Goal: Task Accomplishment & Management: Manage account settings

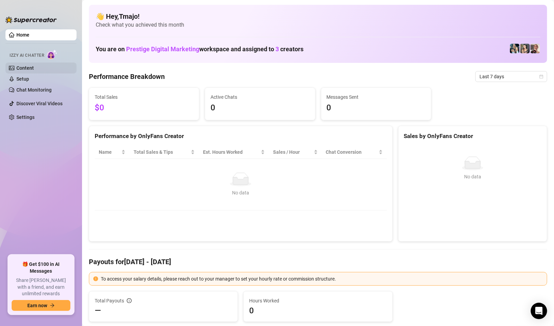
click at [34, 65] on link "Content" at bounding box center [24, 67] width 17 height 5
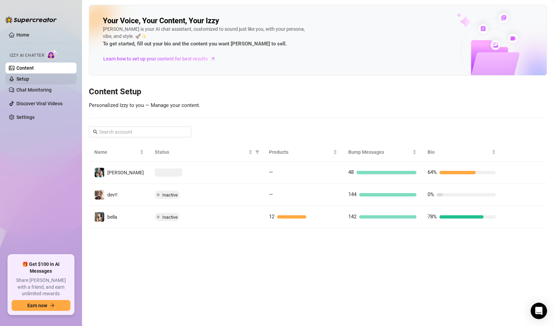
click at [29, 81] on link "Setup" at bounding box center [22, 78] width 13 height 5
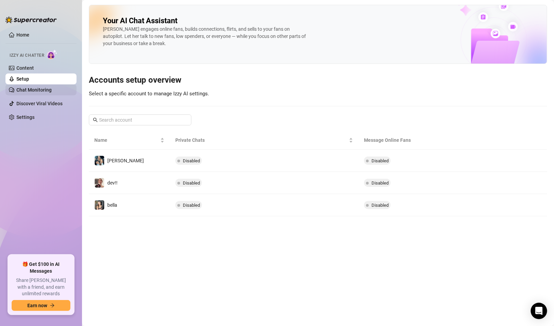
click at [47, 93] on link "Chat Monitoring" at bounding box center [33, 89] width 35 height 5
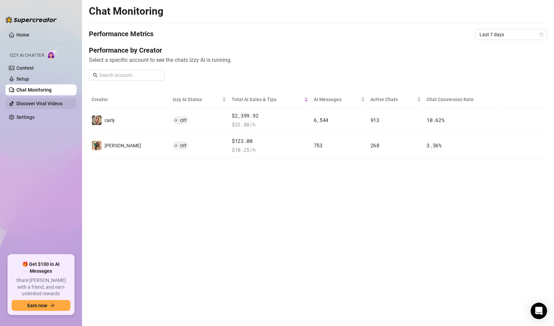
click at [47, 101] on link "Discover Viral Videos" at bounding box center [39, 103] width 46 height 5
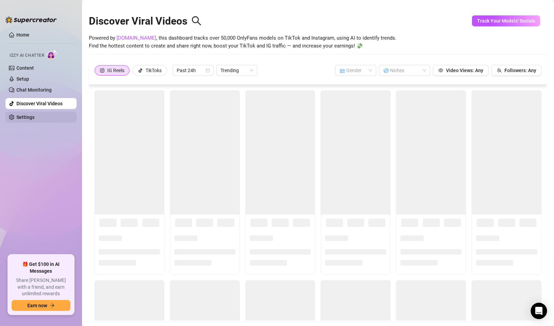
click at [35, 115] on link "Settings" at bounding box center [25, 116] width 18 height 5
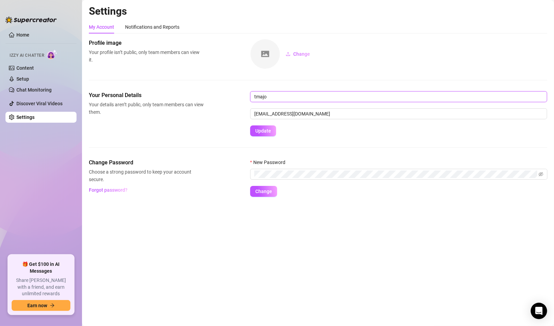
click at [282, 95] on input "tmajo" at bounding box center [398, 96] width 297 height 11
type input "t"
type input "[PERSON_NAME]"
click at [250, 125] on button "Update" at bounding box center [263, 130] width 26 height 11
click at [267, 128] on span "Update" at bounding box center [263, 130] width 16 height 5
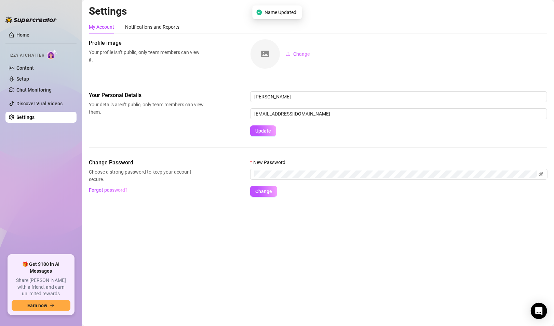
click at [47, 191] on ul "Home Izzy AI Chatter Content Setup Chat Monitoring Discover Viral Videos Settin…" at bounding box center [40, 139] width 71 height 225
click at [427, 238] on main "Settings My Account Notifications and Reports Profile image Your profile isn’t …" at bounding box center [318, 163] width 472 height 326
click at [540, 308] on icon "Open Intercom Messenger" at bounding box center [539, 310] width 8 height 9
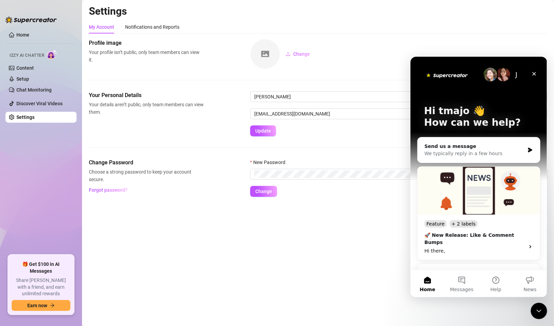
click at [367, 231] on main "Settings My Account Notifications and Reports Profile image Your profile isn’t …" at bounding box center [318, 163] width 472 height 326
click at [196, 236] on main "Settings My Account Notifications and Reports Profile image Your profile isn’t …" at bounding box center [318, 163] width 472 height 326
click at [531, 315] on body "Home Izzy AI Chatter Content Setup Chat Monitoring Discover Viral Videos Settin…" at bounding box center [277, 163] width 554 height 326
click at [537, 313] on icon "Close Intercom Messenger" at bounding box center [538, 310] width 8 height 8
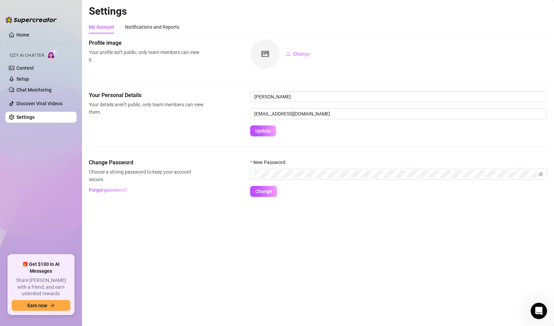
click at [18, 55] on span "Izzy AI Chatter" at bounding box center [27, 55] width 35 height 6
click at [19, 32] on link "Home" at bounding box center [22, 34] width 13 height 5
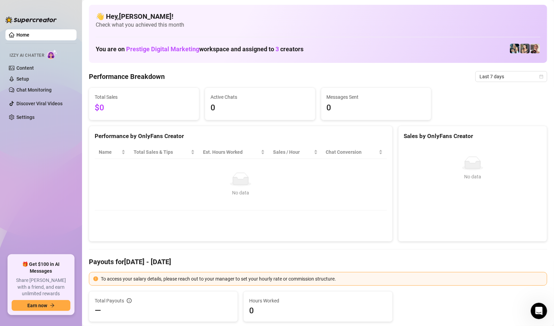
click at [161, 48] on span "Prestige Digital Marketing" at bounding box center [162, 48] width 73 height 7
